Goal: Task Accomplishment & Management: Manage account settings

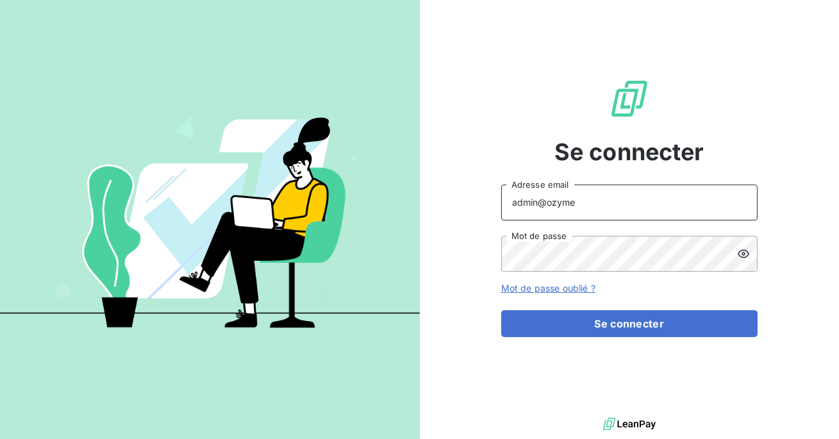
click at [579, 203] on input "admin@ozyme" at bounding box center [629, 203] width 256 height 36
type input "admin@vocalcomcolombia"
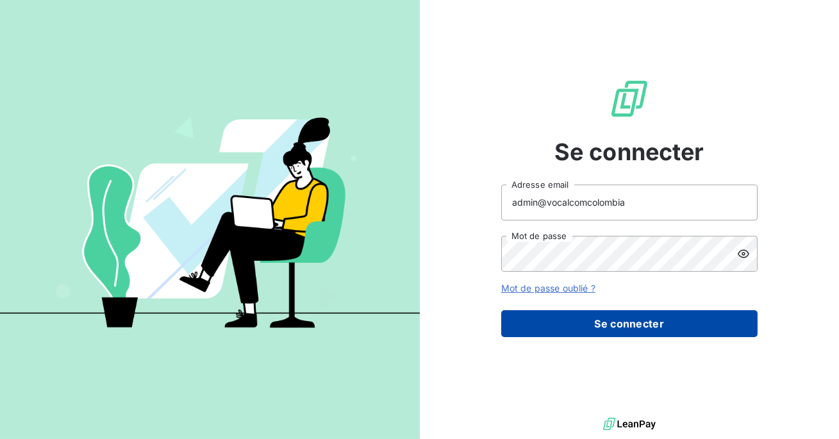
click at [595, 310] on button "Se connecter" at bounding box center [629, 323] width 256 height 27
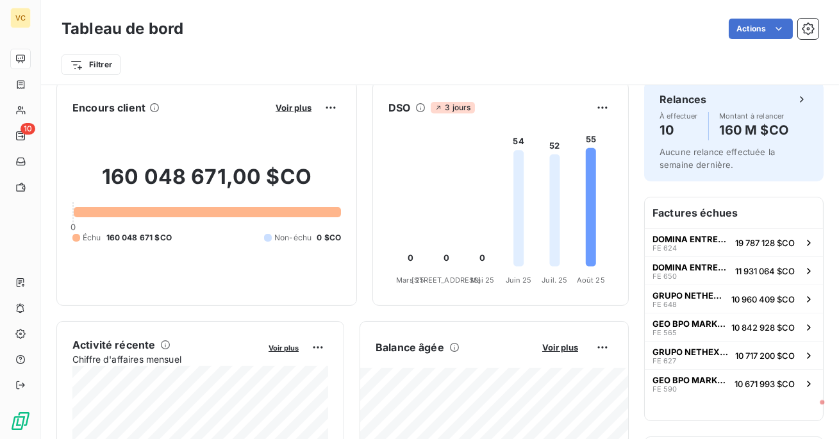
scroll to position [7, 0]
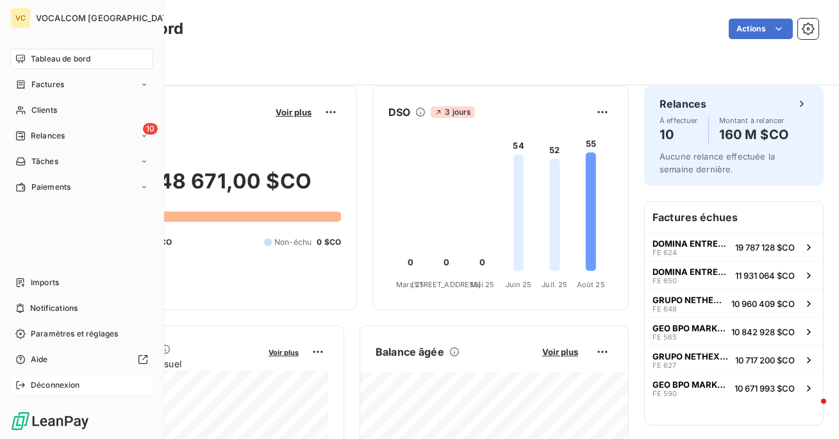
click at [47, 383] on span "Déconnexion" at bounding box center [55, 385] width 49 height 12
